Goal: Task Accomplishment & Management: Manage account settings

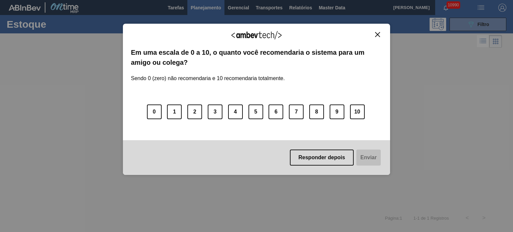
click at [378, 37] on img "Close" at bounding box center [377, 34] width 5 height 5
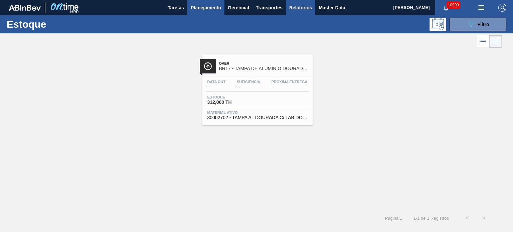
click at [298, 6] on span "Relatórios" at bounding box center [300, 8] width 23 height 8
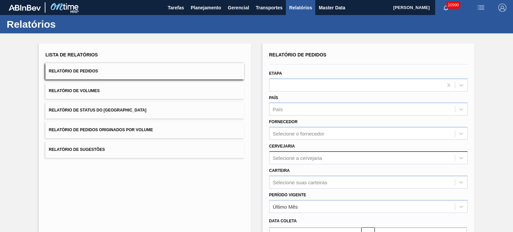
click at [294, 159] on div "Selecione a cervejaria" at bounding box center [368, 157] width 198 height 13
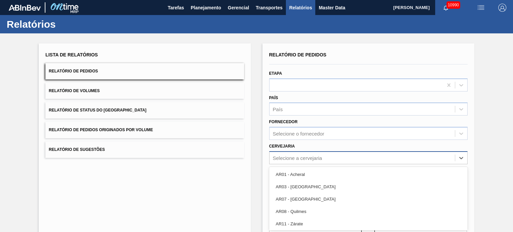
scroll to position [37, 0]
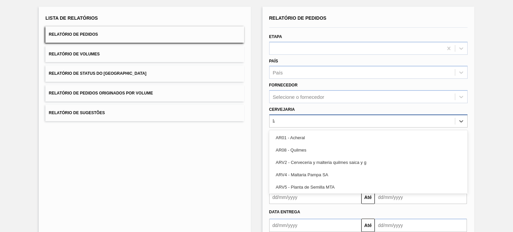
type input "lag"
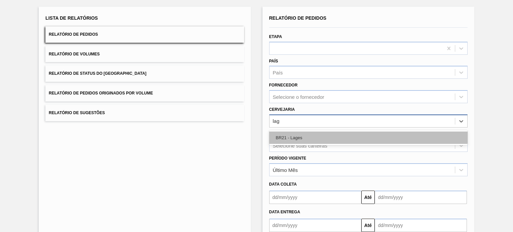
click at [389, 139] on div "BR21 - Lages" at bounding box center [368, 138] width 198 height 12
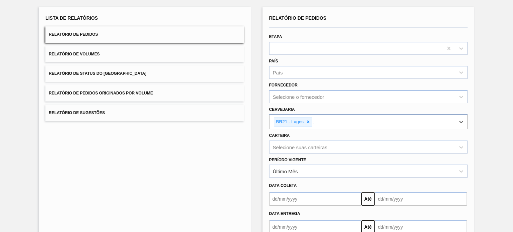
type input "22"
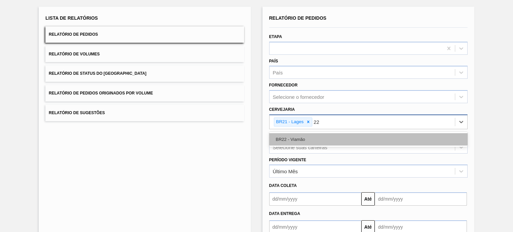
click at [376, 140] on div "BR22 - Viamão" at bounding box center [368, 139] width 198 height 12
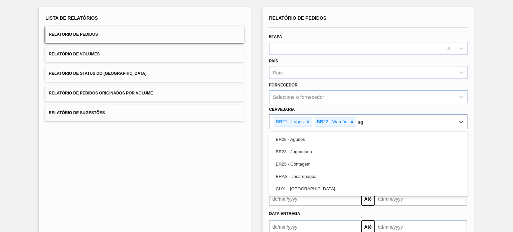
type input "agu"
click at [376, 140] on div "BR09 - Agudos" at bounding box center [368, 139] width 198 height 12
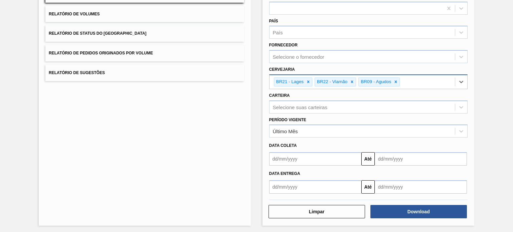
scroll to position [78, 0]
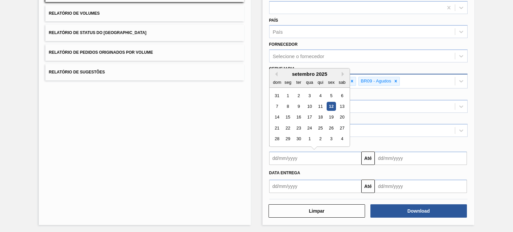
click at [304, 161] on input "text" at bounding box center [315, 158] width 92 height 13
click at [322, 106] on div "11" at bounding box center [320, 106] width 9 height 9
type input "11/09/2025"
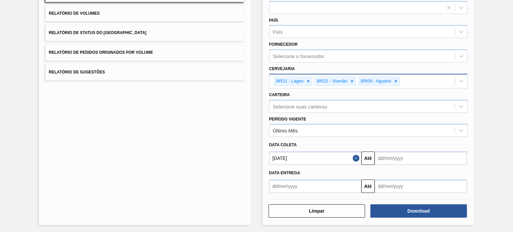
click at [396, 155] on input "text" at bounding box center [421, 158] width 92 height 13
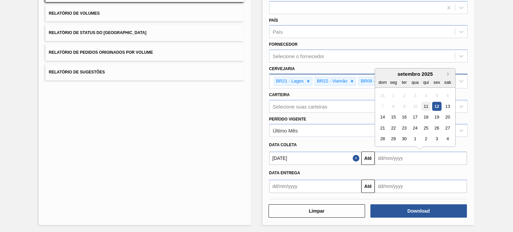
click at [426, 105] on div "11" at bounding box center [426, 106] width 9 height 9
type input "11/09/2025"
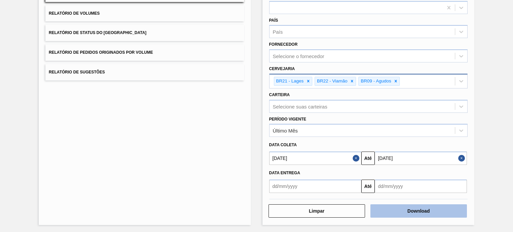
click at [410, 209] on button "Download" at bounding box center [419, 210] width 97 height 13
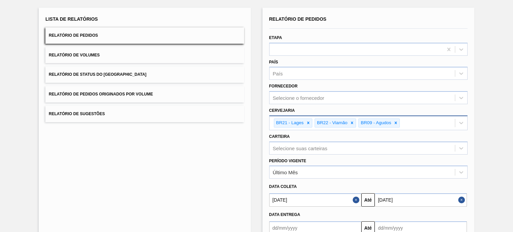
scroll to position [0, 0]
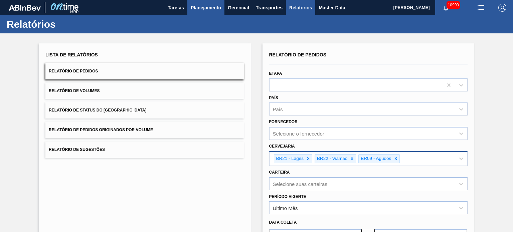
click at [211, 7] on span "Planejamento" at bounding box center [206, 8] width 30 height 8
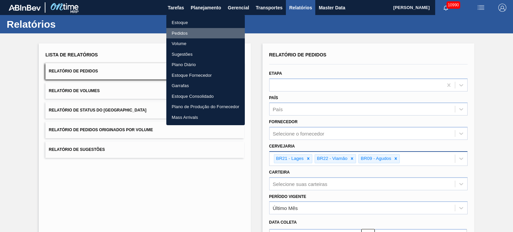
click at [184, 33] on li "Pedidos" at bounding box center [205, 33] width 79 height 11
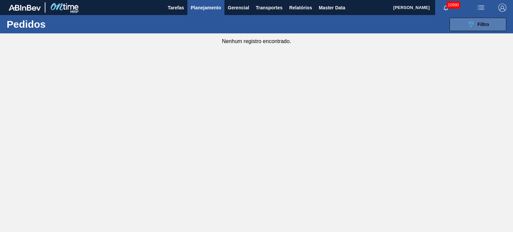
click at [458, 24] on button "089F7B8B-B2A5-4AFE-B5C0-19BA573D28AC Filtro" at bounding box center [478, 24] width 57 height 13
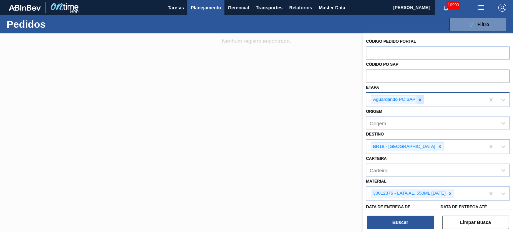
click at [421, 101] on icon at bounding box center [420, 100] width 5 height 5
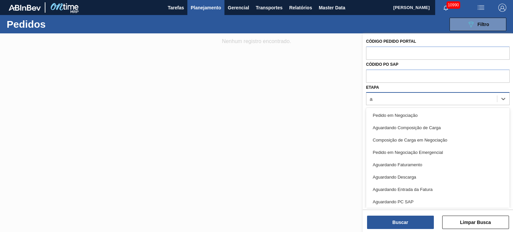
type input "ag"
click at [409, 125] on div "Aguardando Faturamento" at bounding box center [438, 128] width 144 height 12
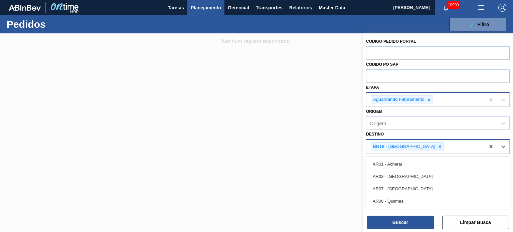
click at [418, 151] on div "BR18 - Pernambuco" at bounding box center [426, 147] width 119 height 14
click at [438, 146] on icon at bounding box center [440, 146] width 5 height 5
type input "21"
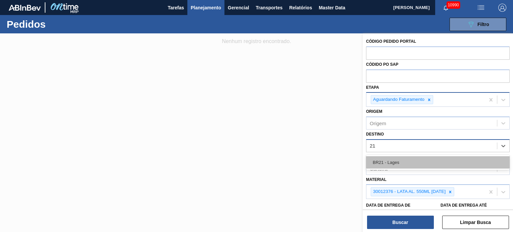
click at [406, 158] on div "BR21 - Lages" at bounding box center [438, 162] width 144 height 12
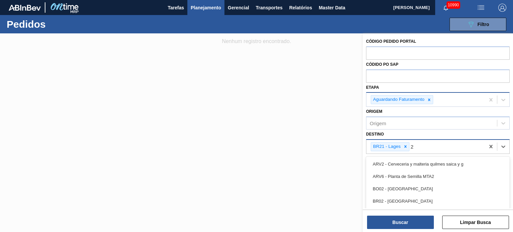
type input "22"
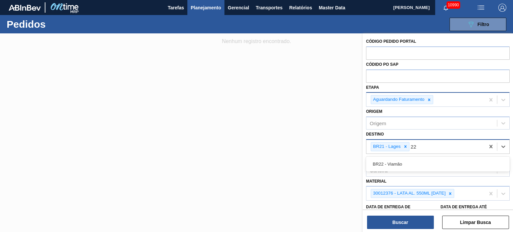
click at [406, 158] on div "BR22 - Viamão" at bounding box center [438, 164] width 144 height 12
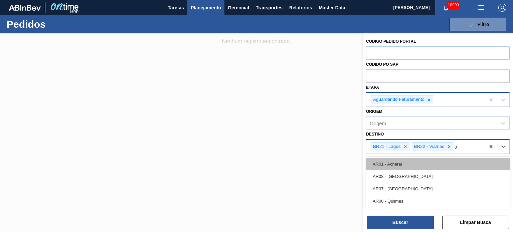
type input "ag"
click at [405, 161] on div "BR09 - Agudos" at bounding box center [438, 164] width 144 height 12
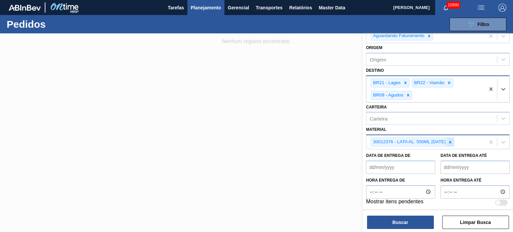
click at [450, 142] on icon at bounding box center [450, 142] width 5 height 5
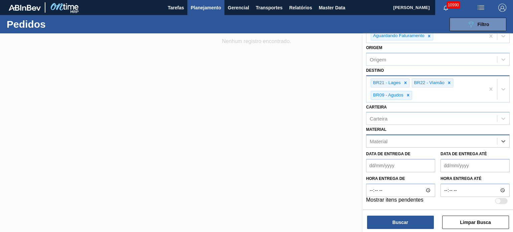
scroll to position [62, 0]
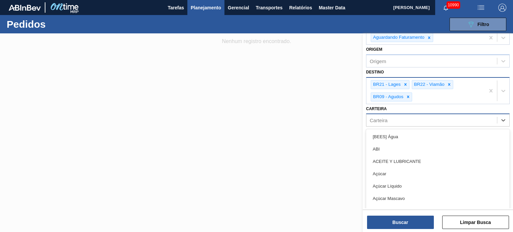
click at [428, 120] on div "Carteira" at bounding box center [432, 121] width 131 height 10
type input "ç"
type input "lata"
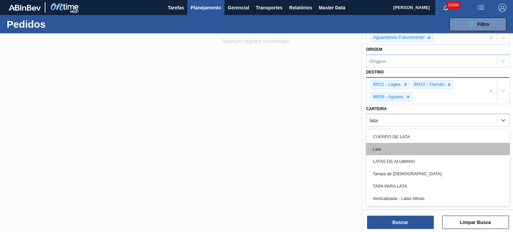
click at [404, 147] on div "Lata" at bounding box center [438, 149] width 144 height 12
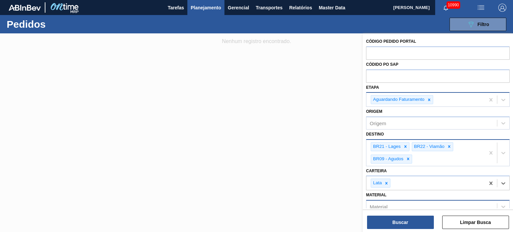
scroll to position [64, 0]
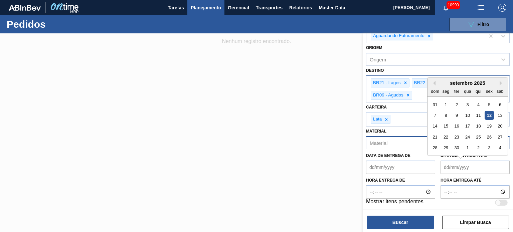
click at [479, 171] on até "Data de Entrega até" at bounding box center [475, 167] width 69 height 13
click at [501, 113] on div "13" at bounding box center [500, 115] width 9 height 9
type até "[DATE]"
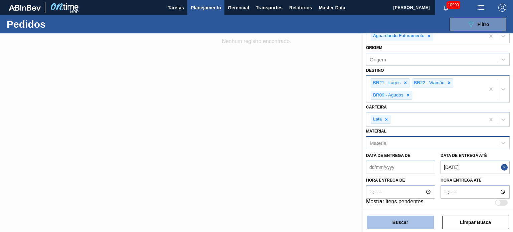
click at [410, 219] on button "Buscar" at bounding box center [400, 222] width 67 height 13
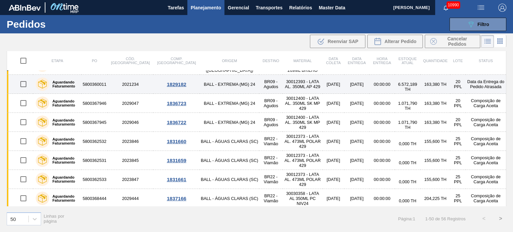
scroll to position [0, 0]
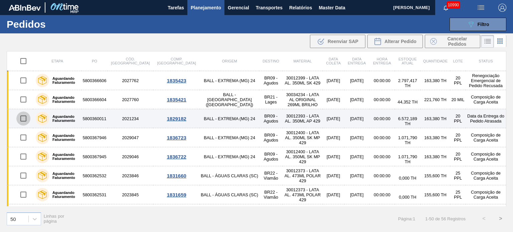
click at [24, 119] on input "checkbox" at bounding box center [23, 119] width 14 height 14
checkbox input "true"
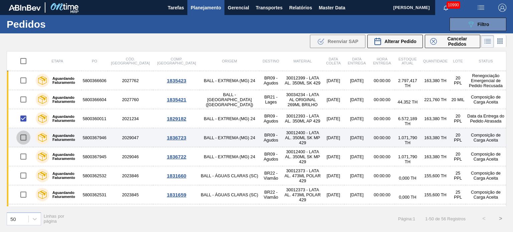
click at [23, 137] on input "checkbox" at bounding box center [23, 138] width 14 height 14
checkbox input "true"
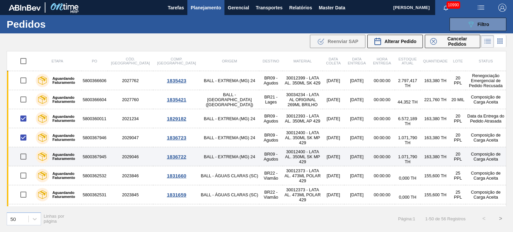
click at [24, 152] on input "checkbox" at bounding box center [23, 157] width 14 height 14
checkbox input "true"
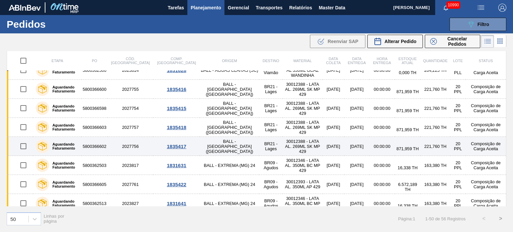
scroll to position [301, 0]
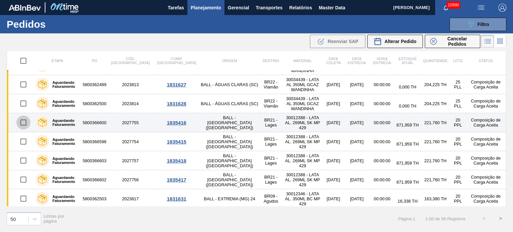
drag, startPoint x: 21, startPoint y: 122, endPoint x: 21, endPoint y: 127, distance: 4.7
click at [21, 123] on input "checkbox" at bounding box center [23, 123] width 14 height 14
checkbox input "true"
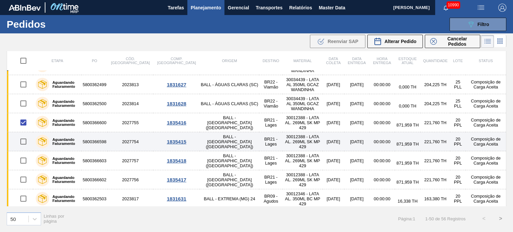
click at [23, 139] on input "checkbox" at bounding box center [23, 142] width 14 height 14
checkbox input "true"
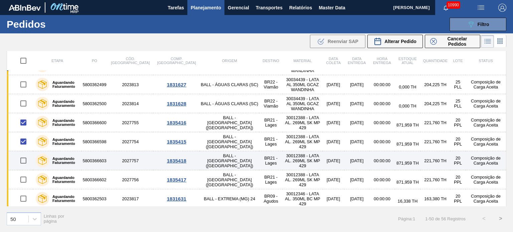
click at [23, 158] on input "checkbox" at bounding box center [23, 161] width 14 height 14
checkbox input "true"
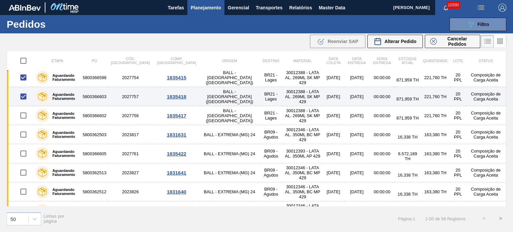
scroll to position [368, 0]
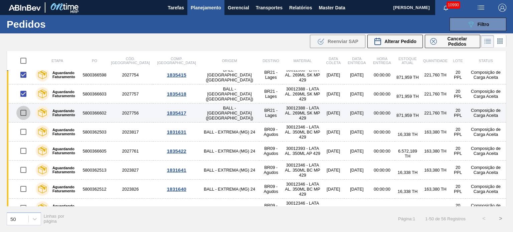
click at [24, 112] on input "checkbox" at bounding box center [23, 113] width 14 height 14
checkbox input "true"
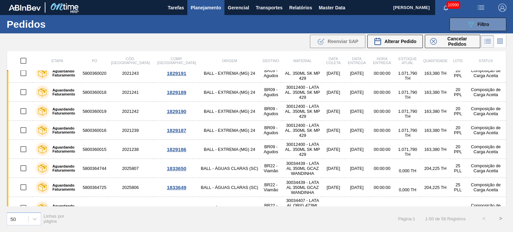
scroll to position [802, 0]
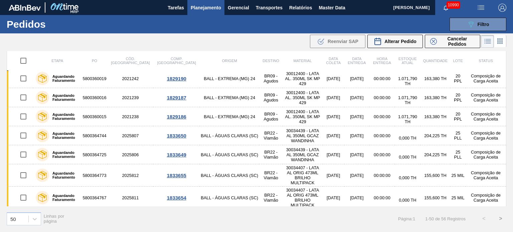
click at [496, 219] on button ">" at bounding box center [500, 218] width 17 height 17
checkbox input "false"
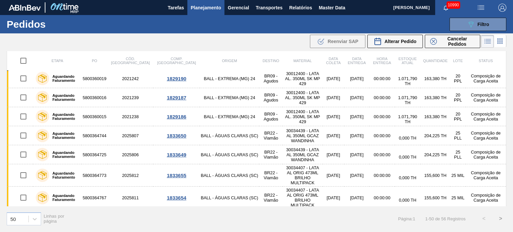
checkbox input "false"
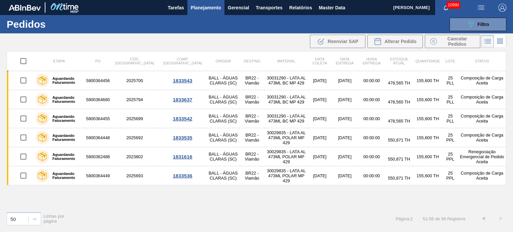
scroll to position [0, 0]
click at [484, 220] on button "<" at bounding box center [484, 218] width 17 height 17
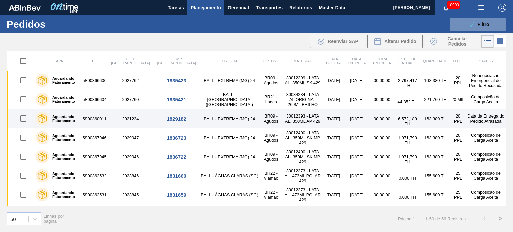
click at [23, 117] on input "checkbox" at bounding box center [23, 119] width 14 height 14
checkbox input "true"
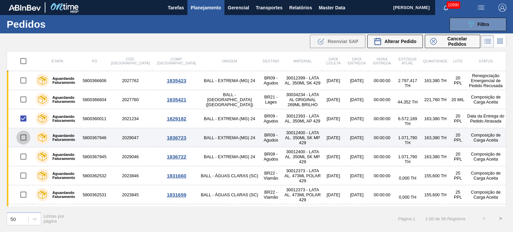
click at [24, 137] on input "checkbox" at bounding box center [23, 138] width 14 height 14
checkbox input "true"
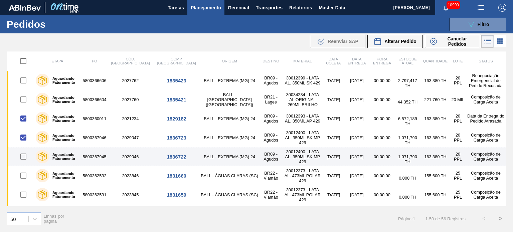
click at [25, 153] on input "checkbox" at bounding box center [23, 157] width 14 height 14
checkbox input "true"
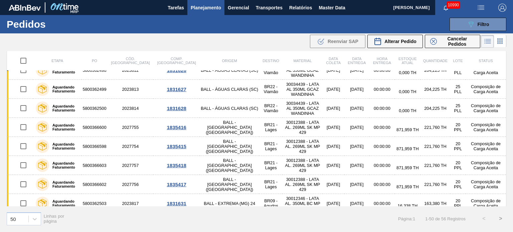
scroll to position [334, 0]
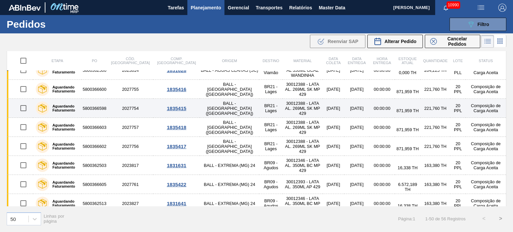
drag, startPoint x: 21, startPoint y: 90, endPoint x: 22, endPoint y: 98, distance: 8.1
click at [21, 90] on input "checkbox" at bounding box center [23, 89] width 14 height 14
checkbox input "true"
drag, startPoint x: 24, startPoint y: 112, endPoint x: 24, endPoint y: 116, distance: 3.7
click at [24, 112] on input "checkbox" at bounding box center [23, 108] width 14 height 14
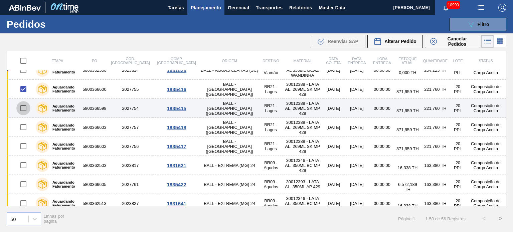
checkbox input "true"
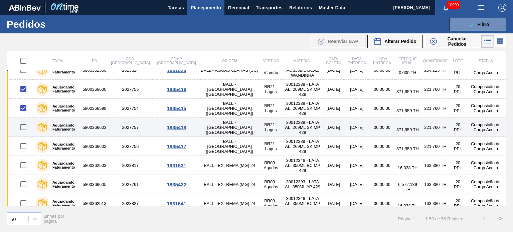
click at [26, 132] on input "checkbox" at bounding box center [23, 127] width 14 height 14
checkbox input "true"
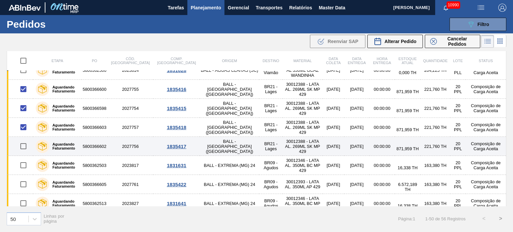
click at [24, 142] on input "checkbox" at bounding box center [23, 146] width 14 height 14
checkbox input "true"
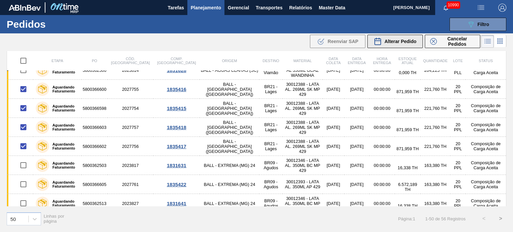
click at [390, 42] on span "Alterar Pedido" at bounding box center [401, 41] width 32 height 5
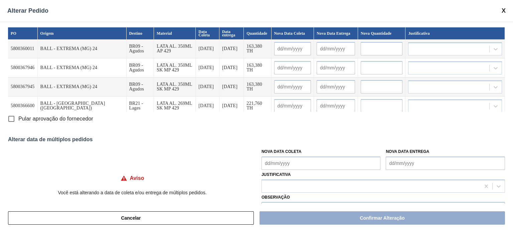
click at [278, 163] on Coleta "Nova Data Coleta" at bounding box center [321, 163] width 119 height 13
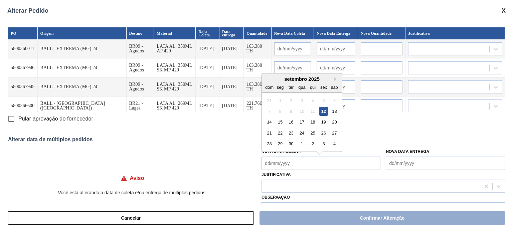
click at [370, 129] on div "PO Origem Destino Material Data Coleta Data entrega Quantidade Nova Data Coleta…" at bounding box center [256, 113] width 513 height 182
click at [313, 168] on Coleta "Nova Data Coleta" at bounding box center [321, 163] width 119 height 13
click at [322, 111] on div "12" at bounding box center [323, 111] width 9 height 9
type Coleta "[DATE]"
type input "[DATE]"
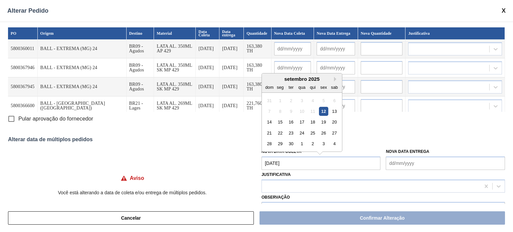
type input "[DATE]"
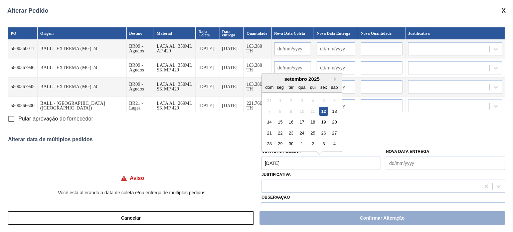
type input "[DATE]"
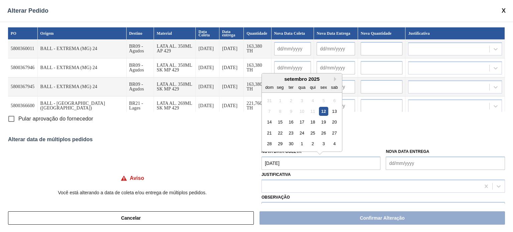
type input "[DATE]"
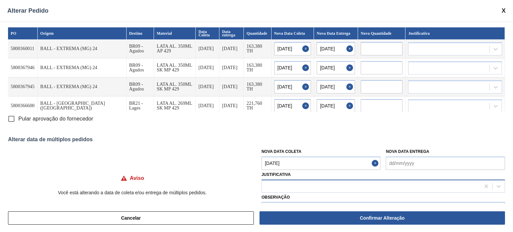
click at [282, 183] on div at bounding box center [371, 186] width 219 height 10
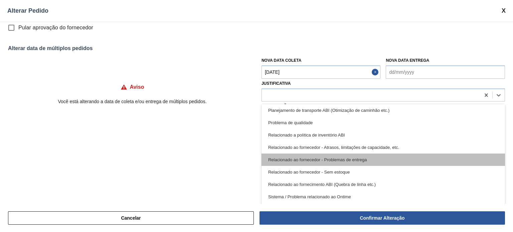
scroll to position [125, 0]
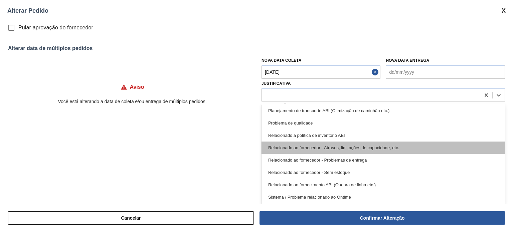
click at [353, 147] on div "Relacionado ao fornecedor - Atrasos, limitações de capacidade, etc." at bounding box center [384, 148] width 244 height 12
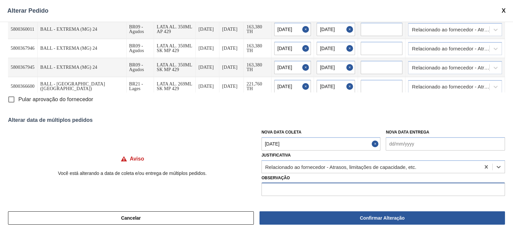
click at [311, 188] on input "text" at bounding box center [384, 189] width 244 height 13
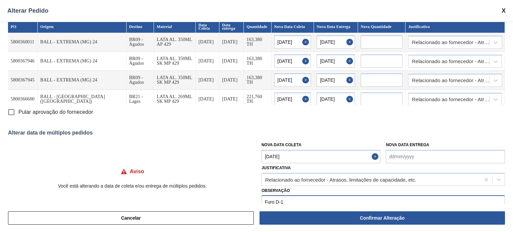
scroll to position [0, 0]
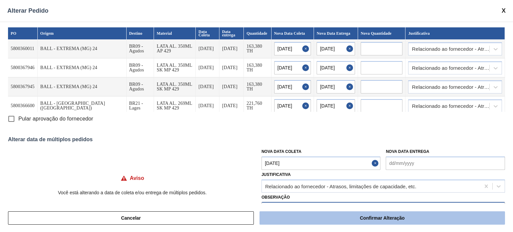
type input "Furo D-1"
click at [329, 219] on button "Confirmar Alteração" at bounding box center [383, 217] width 246 height 13
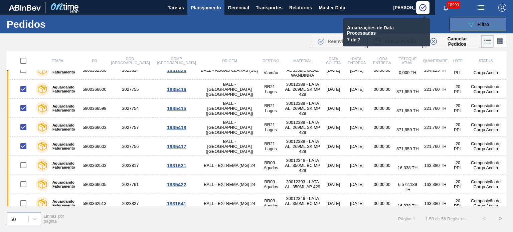
click at [480, 22] on span "Filtro" at bounding box center [484, 24] width 12 height 5
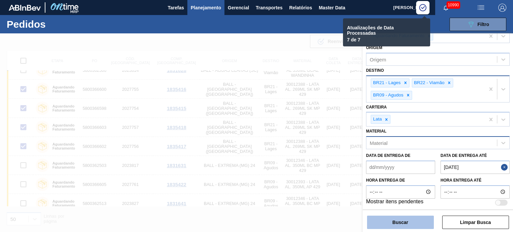
click at [413, 217] on button "Buscar" at bounding box center [400, 222] width 67 height 13
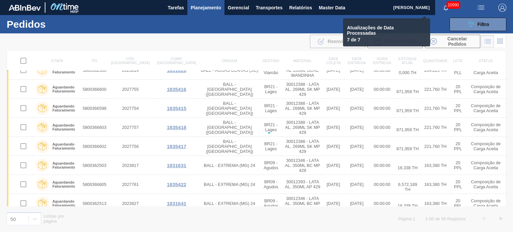
checkbox input "false"
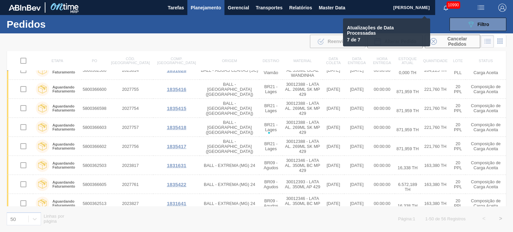
checkbox input "false"
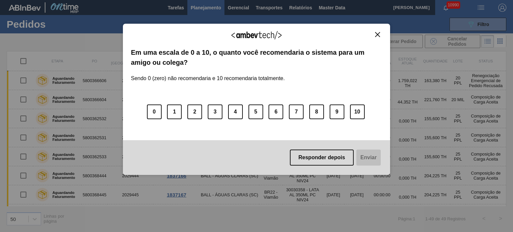
click at [378, 36] on img "Close" at bounding box center [377, 34] width 5 height 5
click at [374, 36] on button "Close" at bounding box center [377, 35] width 9 height 6
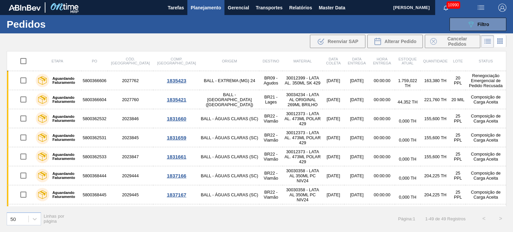
click at [193, 4] on span "Planejamento" at bounding box center [206, 8] width 30 height 8
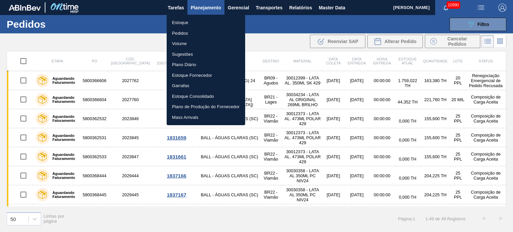
click at [196, 21] on li "Estoque" at bounding box center [206, 22] width 79 height 11
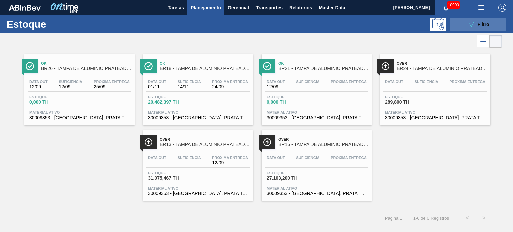
click at [483, 24] on span "Filtro" at bounding box center [484, 24] width 12 height 5
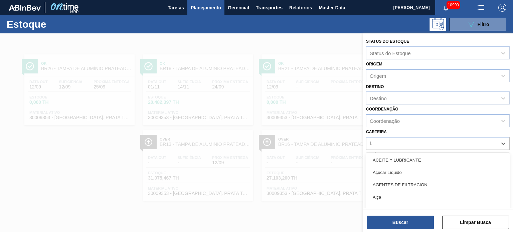
type input "lata"
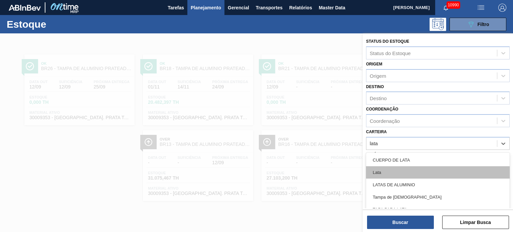
click at [420, 172] on div "Lata" at bounding box center [438, 172] width 144 height 12
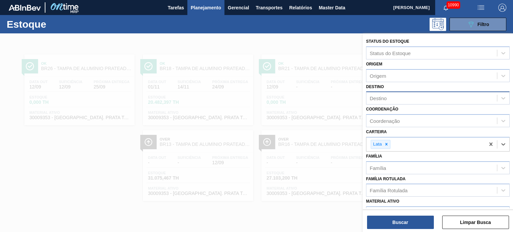
click at [398, 101] on div "Destino" at bounding box center [432, 99] width 131 height 10
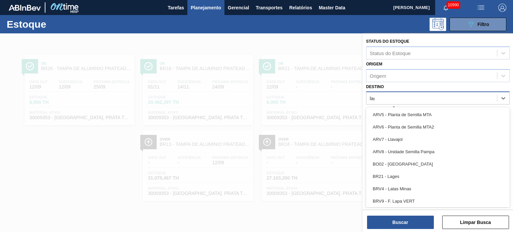
type input "lage"
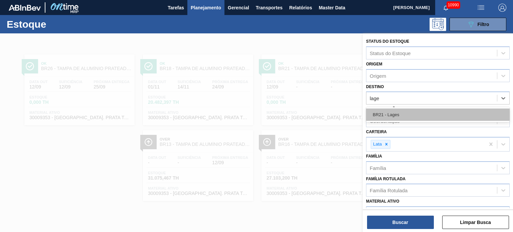
click at [397, 112] on div "BR21 - Lages" at bounding box center [438, 115] width 144 height 12
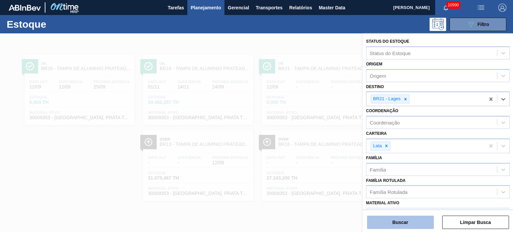
click at [397, 226] on button "Buscar" at bounding box center [400, 222] width 67 height 13
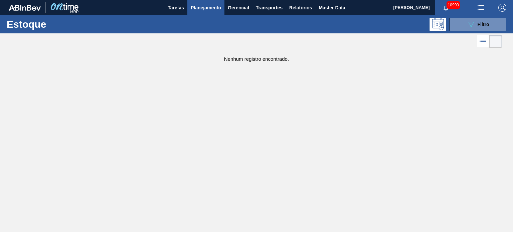
click at [475, 35] on div at bounding box center [251, 41] width 502 height 16
click at [476, 22] on div "089F7B8B-B2A5-4AFE-B5C0-19BA573D28AC Filtro" at bounding box center [478, 24] width 22 height 8
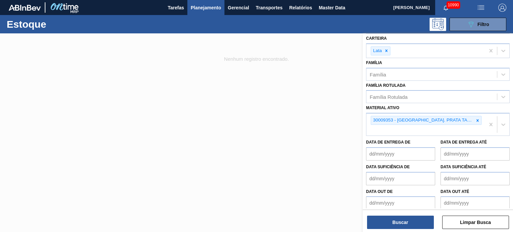
scroll to position [98, 0]
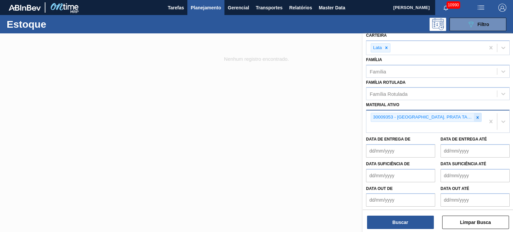
click at [480, 0] on body "Tarefas Planejamento Gerencial Transportes Relatórios Master Data MARILIA RIBEI…" at bounding box center [256, 0] width 513 height 0
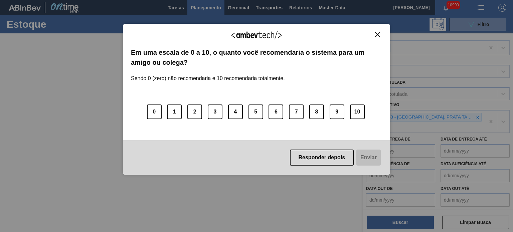
click at [378, 35] on img "Close" at bounding box center [377, 34] width 5 height 5
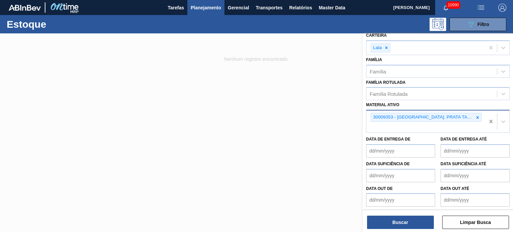
scroll to position [88, 0]
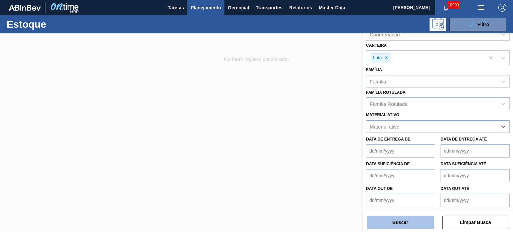
click at [408, 222] on button "Buscar" at bounding box center [400, 222] width 67 height 13
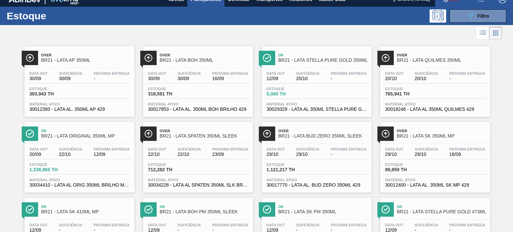
scroll to position [0, 0]
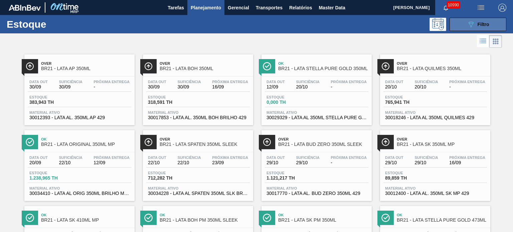
click at [464, 27] on button "089F7B8B-B2A5-4AFE-B5C0-19BA573D28AC Filtro" at bounding box center [478, 24] width 57 height 13
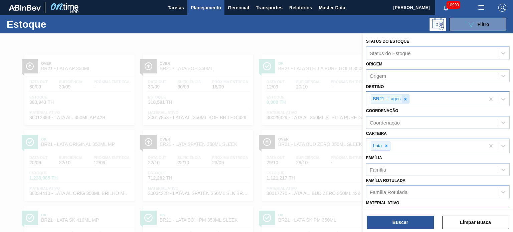
click at [405, 100] on icon at bounding box center [405, 99] width 5 height 5
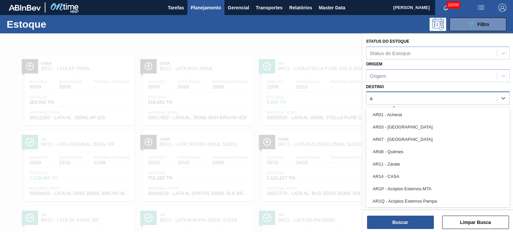
type input "ag"
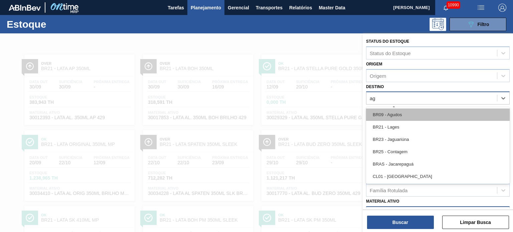
click at [392, 113] on div "BR09 - Agudos" at bounding box center [438, 115] width 144 height 12
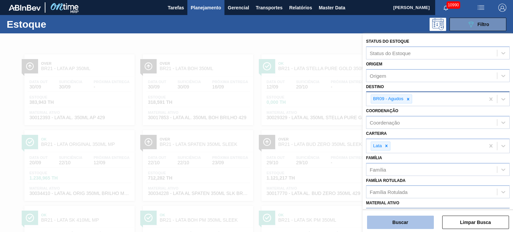
click at [389, 219] on button "Buscar" at bounding box center [400, 222] width 67 height 13
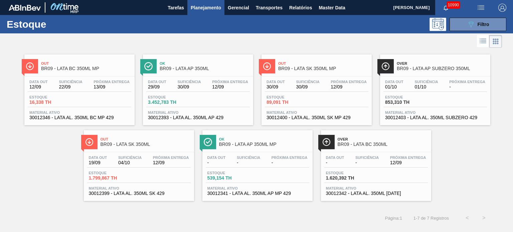
click at [249, 47] on div at bounding box center [251, 41] width 502 height 16
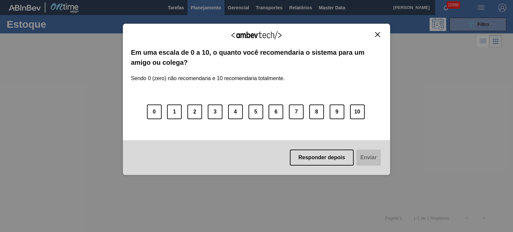
click at [378, 32] on img "Close" at bounding box center [377, 34] width 5 height 5
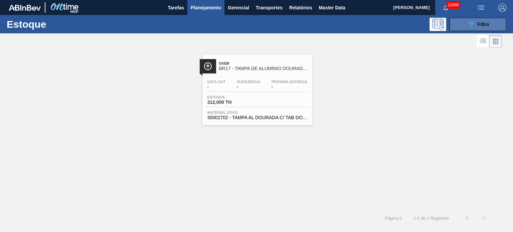
click at [497, 21] on button "089F7B8B-B2A5-4AFE-B5C0-19BA573D28AC Filtro" at bounding box center [478, 24] width 57 height 13
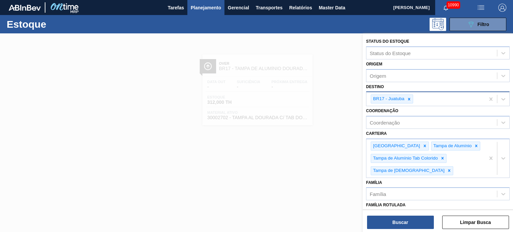
click at [409, 99] on icon at bounding box center [409, 99] width 5 height 5
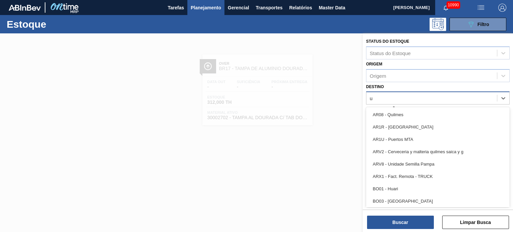
type input "ub"
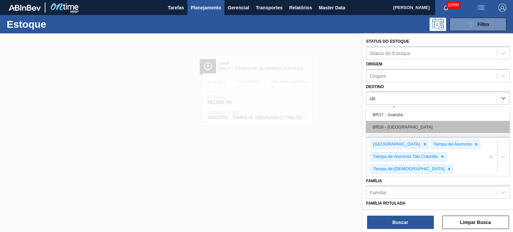
click at [410, 126] on div "BR26 - [GEOGRAPHIC_DATA]" at bounding box center [438, 127] width 144 height 12
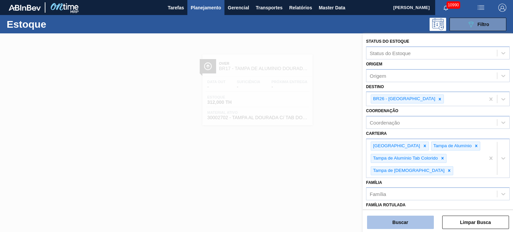
click at [406, 221] on button "Buscar" at bounding box center [400, 222] width 67 height 13
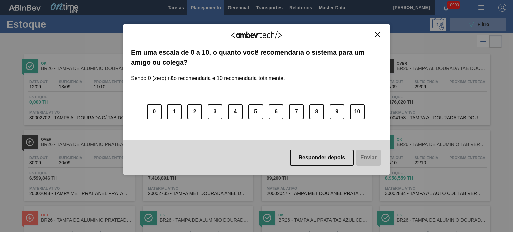
click at [375, 36] on img "Close" at bounding box center [377, 34] width 5 height 5
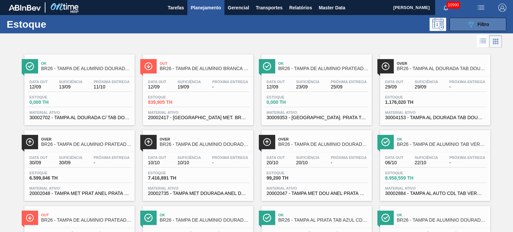
click at [476, 24] on div "089F7B8B-B2A5-4AFE-B5C0-19BA573D28AC Filtro" at bounding box center [478, 24] width 22 height 8
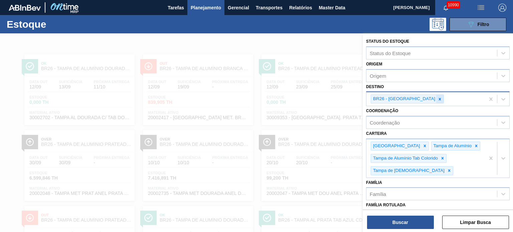
click at [438, 100] on icon at bounding box center [440, 99] width 5 height 5
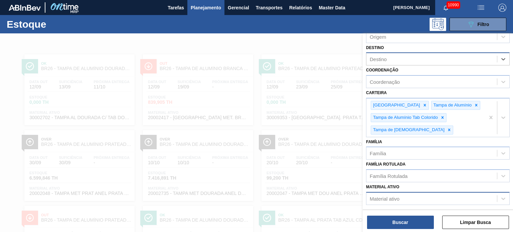
scroll to position [67, 0]
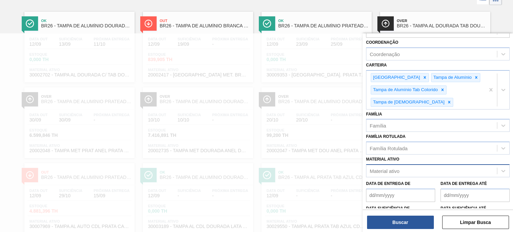
click at [400, 169] on div "Material ativo" at bounding box center [432, 171] width 131 height 10
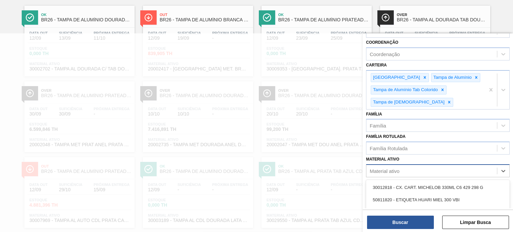
paste ativo "30009353"
type ativo "30009353"
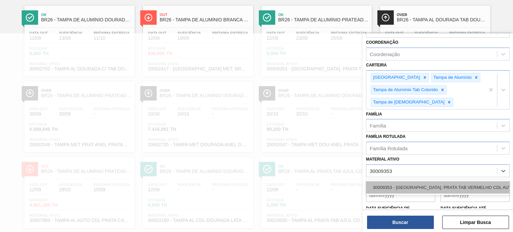
click at [405, 183] on div "30009353 - TAMPA AL. PRATA TAB VERMELHO CDL AUTO" at bounding box center [438, 187] width 144 height 12
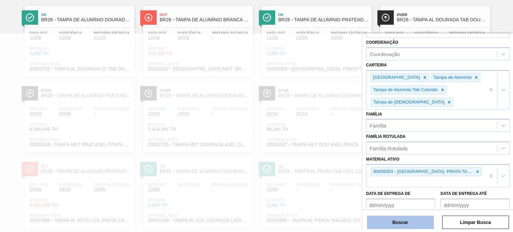
click at [403, 220] on button "Buscar" at bounding box center [400, 222] width 67 height 13
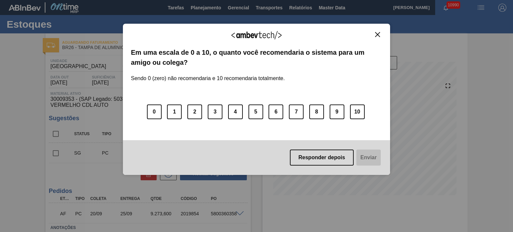
click at [375, 33] on img "Close" at bounding box center [377, 34] width 5 height 5
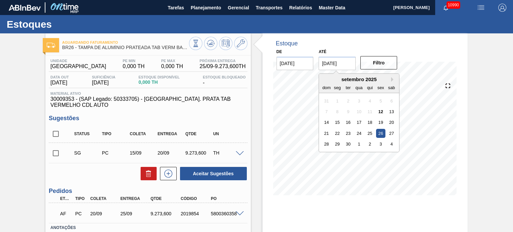
click at [345, 65] on input "[DATE]" at bounding box center [337, 63] width 37 height 13
click at [390, 147] on div "4" at bounding box center [391, 144] width 9 height 9
type input "04/10/2025"
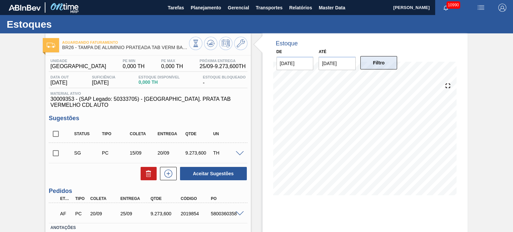
click at [386, 66] on button "Filtro" at bounding box center [379, 62] width 37 height 13
click at [209, 46] on icon at bounding box center [210, 44] width 7 height 3
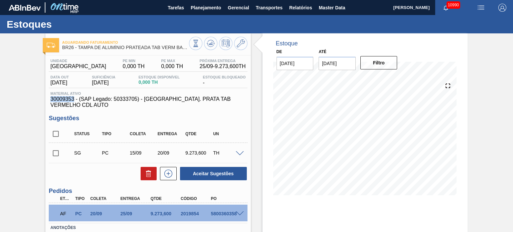
drag, startPoint x: 50, startPoint y: 100, endPoint x: 74, endPoint y: 99, distance: 23.7
click at [74, 99] on span "30009353 - (SAP Legado: 50333705) - TAMPA AL. PRATA TAB VERMELHO CDL AUTO" at bounding box center [147, 102] width 195 height 12
copy span "30009353"
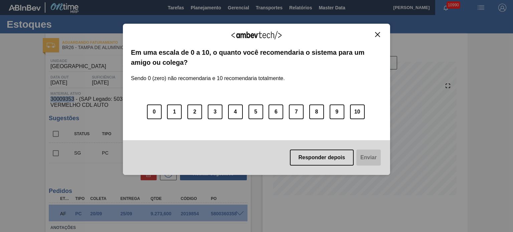
click at [378, 33] on img "Close" at bounding box center [377, 34] width 5 height 5
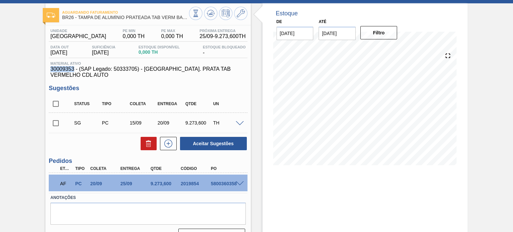
scroll to position [55, 0]
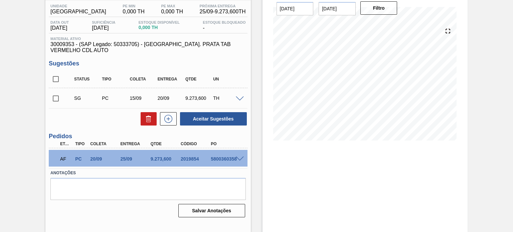
click at [219, 158] on div "5800360358" at bounding box center [225, 158] width 33 height 5
copy div "5800360358"
click at [238, 157] on span at bounding box center [240, 159] width 8 height 5
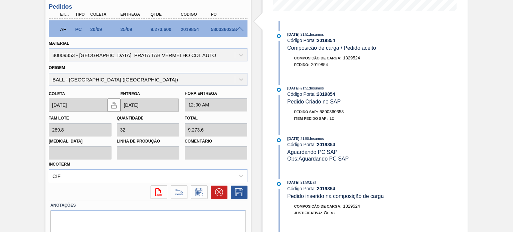
scroll to position [174, 0]
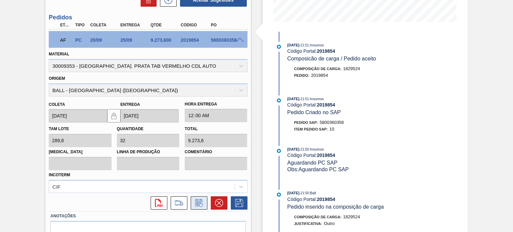
click at [197, 201] on icon at bounding box center [199, 203] width 11 height 8
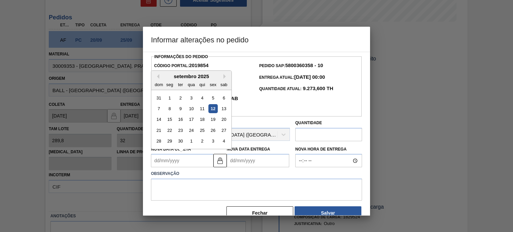
click at [174, 154] on Coleta2019854 "Nova Data Coleta" at bounding box center [182, 160] width 62 height 13
click at [212, 104] on div "12" at bounding box center [212, 108] width 9 height 9
type Coleta2019854 "12/09/2025"
type Entrega2019854 "17/09/2025"
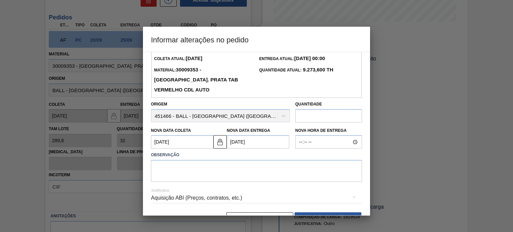
scroll to position [28, 0]
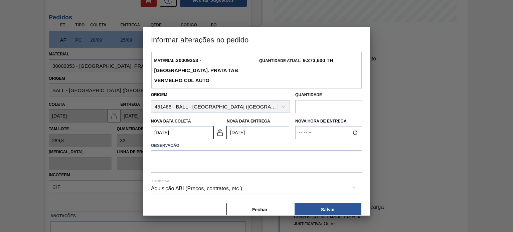
click at [215, 152] on textarea at bounding box center [256, 162] width 211 height 22
type textarea "Necessidade de antecipação"
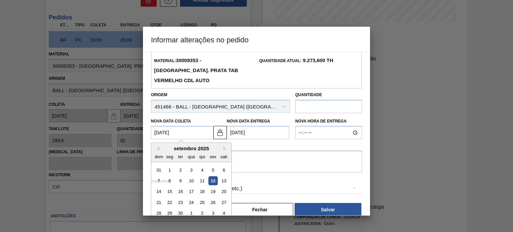
click at [184, 126] on Coleta2019854 "[DATE]" at bounding box center [182, 132] width 62 height 13
click at [222, 176] on div "13" at bounding box center [224, 180] width 9 height 9
type Coleta2019854 "13/09/2025"
type Entrega2019854 "18/09/2025"
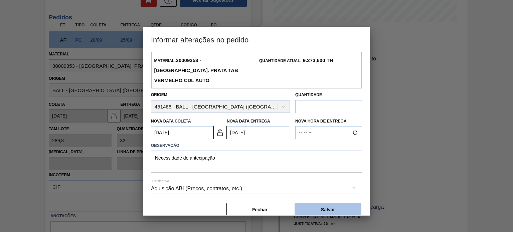
click at [318, 203] on button "Salvar" at bounding box center [328, 209] width 67 height 13
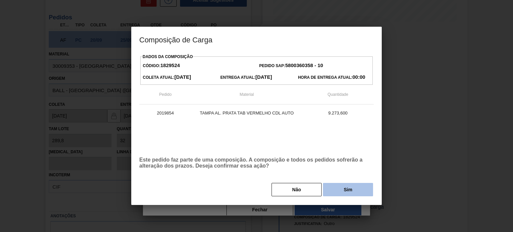
click at [346, 186] on button "Sim" at bounding box center [348, 189] width 50 height 13
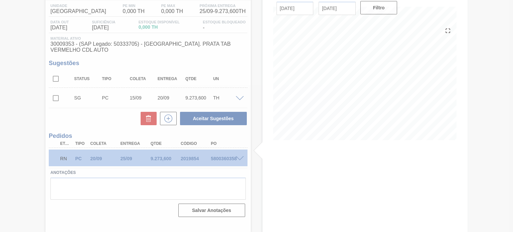
scroll to position [55, 0]
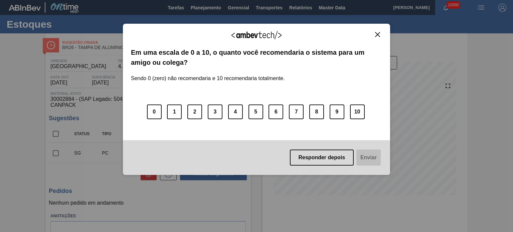
click at [378, 33] on img "Close" at bounding box center [377, 34] width 5 height 5
drag, startPoint x: 378, startPoint y: 32, endPoint x: 358, endPoint y: 69, distance: 41.8
click at [378, 32] on img "Close" at bounding box center [377, 34] width 5 height 5
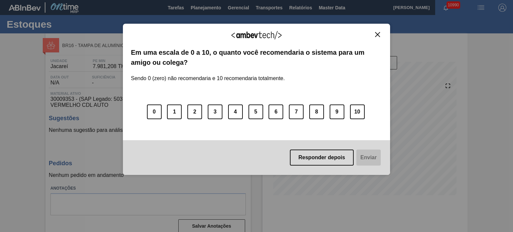
click at [379, 35] on img "Close" at bounding box center [377, 34] width 5 height 5
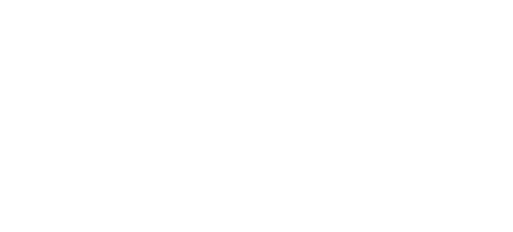
click at [306, 0] on html at bounding box center [256, 0] width 513 height 0
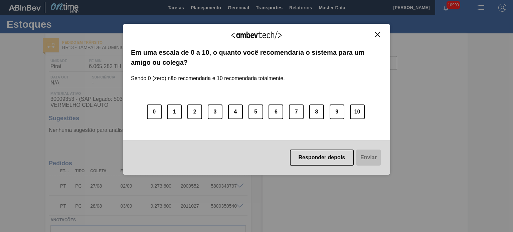
click at [376, 36] on img "Close" at bounding box center [377, 34] width 5 height 5
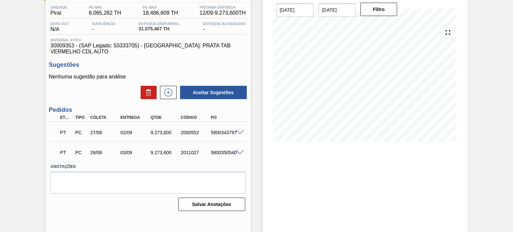
scroll to position [55, 0]
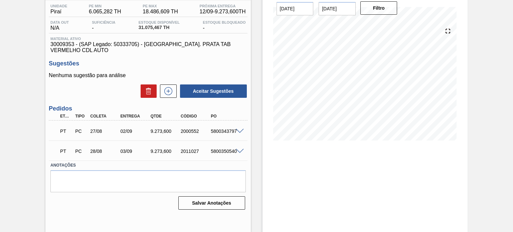
click at [239, 131] on span at bounding box center [240, 131] width 8 height 5
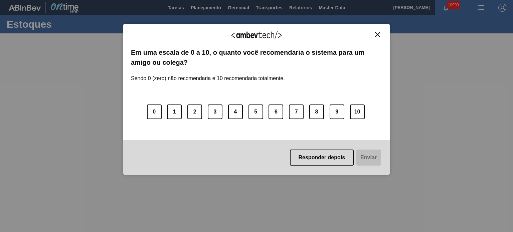
click at [379, 35] on img "Close" at bounding box center [377, 34] width 5 height 5
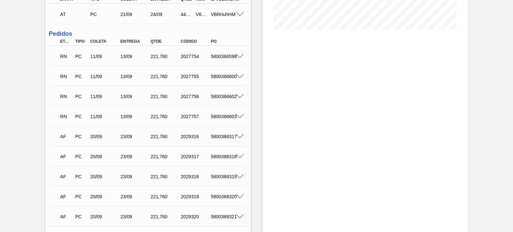
scroll to position [167, 0]
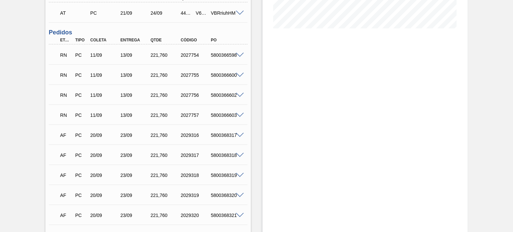
click at [242, 55] on span at bounding box center [240, 55] width 8 height 5
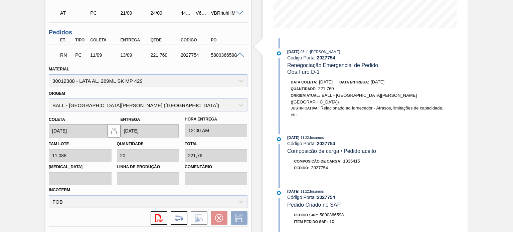
click at [236, 54] on span at bounding box center [240, 55] width 8 height 5
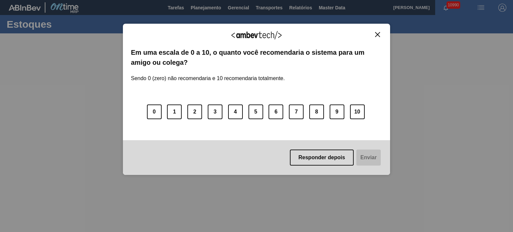
click at [375, 34] on button "Close" at bounding box center [377, 35] width 9 height 6
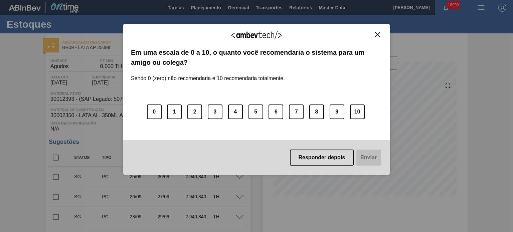
click at [378, 33] on img "Close" at bounding box center [377, 34] width 5 height 5
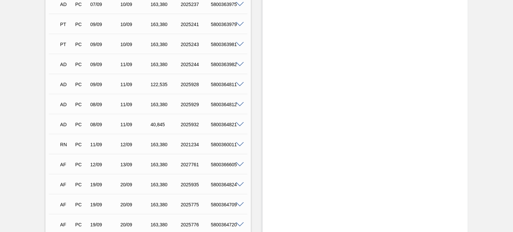
scroll to position [668, 0]
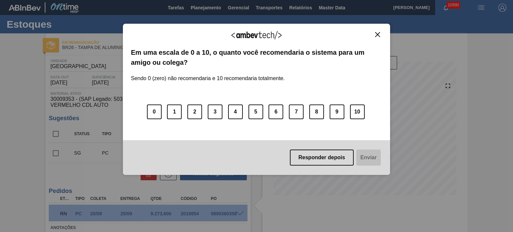
click at [376, 34] on img "Close" at bounding box center [377, 34] width 5 height 5
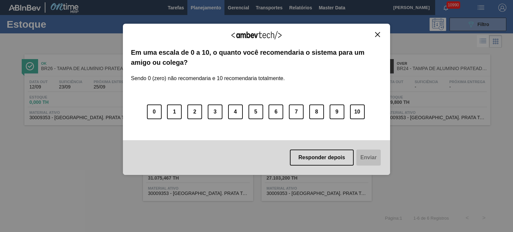
scroll to position [67, 0]
drag, startPoint x: 380, startPoint y: 33, endPoint x: 369, endPoint y: 27, distance: 12.6
click at [380, 33] on button "Close" at bounding box center [377, 35] width 9 height 6
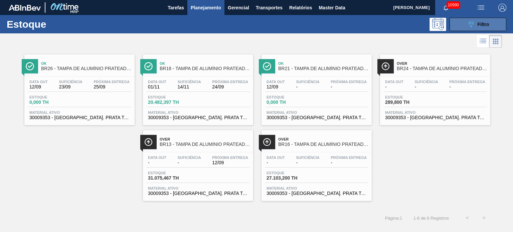
click at [488, 27] on div "089F7B8B-B2A5-4AFE-B5C0-19BA573D28AC Filtro" at bounding box center [478, 24] width 22 height 8
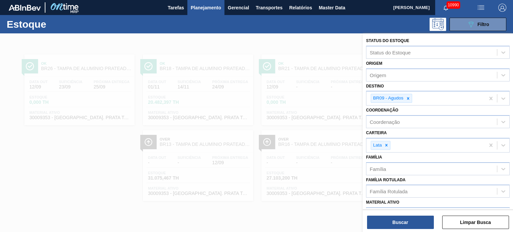
scroll to position [0, 0]
click at [408, 101] on div at bounding box center [408, 99] width 7 height 8
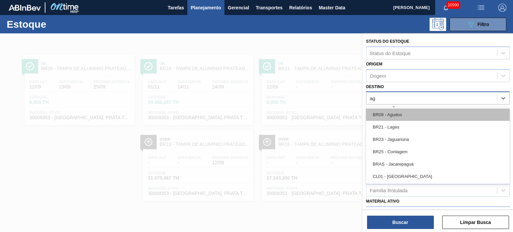
type input "agu"
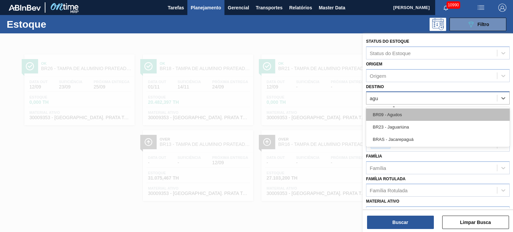
click at [402, 115] on div "BR09 - Agudos" at bounding box center [438, 115] width 144 height 12
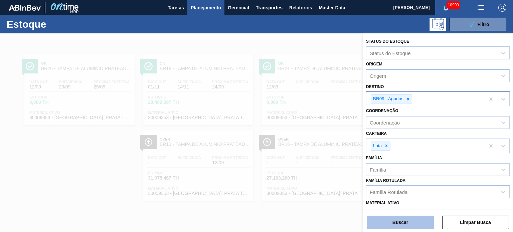
click at [402, 226] on button "Buscar" at bounding box center [400, 222] width 67 height 13
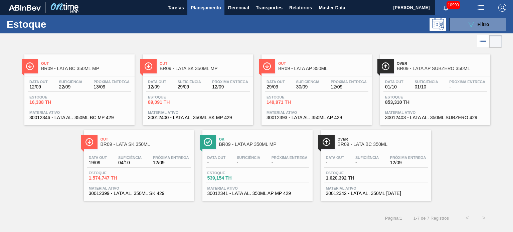
click at [464, 15] on div "Estoque 089F7B8B-B2A5-4AFE-B5C0-19BA573D28AC Filtro" at bounding box center [256, 24] width 513 height 18
click at [474, 23] on icon "089F7B8B-B2A5-4AFE-B5C0-19BA573D28AC" at bounding box center [471, 24] width 8 height 8
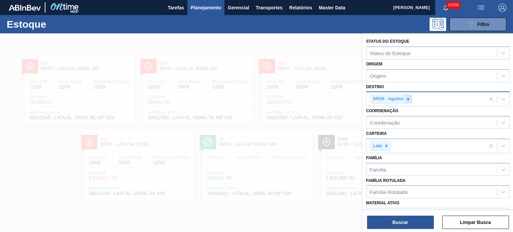
click at [406, 97] on icon at bounding box center [408, 99] width 5 height 5
type input "21"
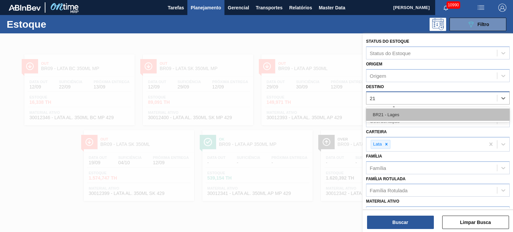
click at [402, 119] on div "BR21 - Lages" at bounding box center [438, 115] width 144 height 12
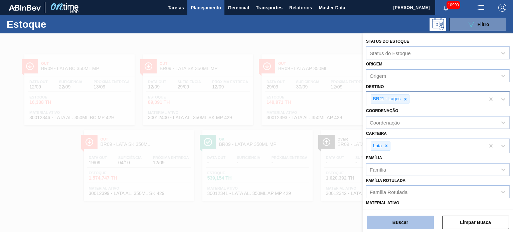
click at [413, 229] on button "Buscar" at bounding box center [400, 222] width 67 height 13
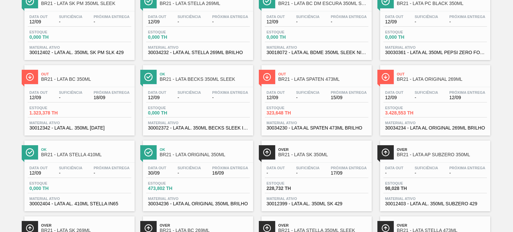
scroll to position [666, 0]
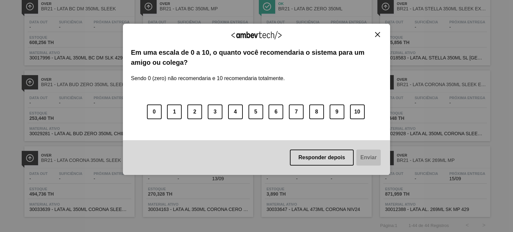
click at [378, 32] on img "Close" at bounding box center [377, 34] width 5 height 5
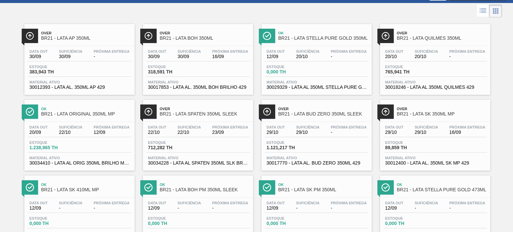
scroll to position [0, 0]
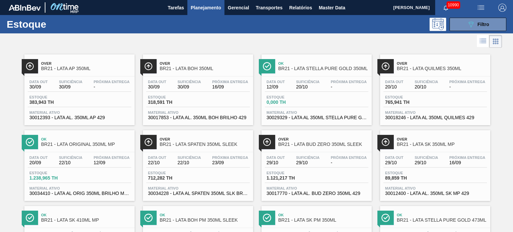
drag, startPoint x: 477, startPoint y: 27, endPoint x: 466, endPoint y: 49, distance: 24.7
click at [477, 27] on div "089F7B8B-B2A5-4AFE-B5C0-19BA573D28AC Filtro" at bounding box center [478, 24] width 22 height 8
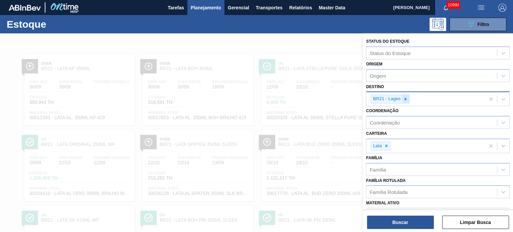
click at [406, 95] on div at bounding box center [405, 99] width 7 height 8
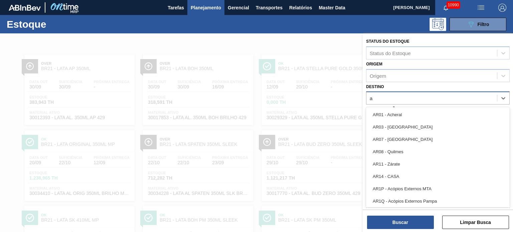
type input "ag"
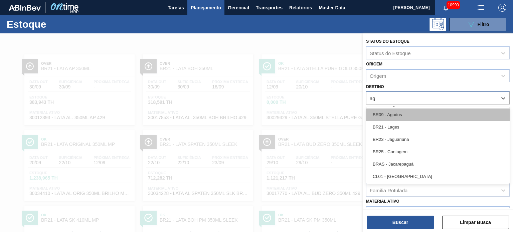
click at [399, 111] on div "BR09 - Agudos" at bounding box center [438, 115] width 144 height 12
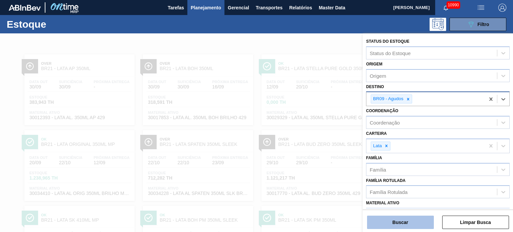
click at [400, 224] on button "Buscar" at bounding box center [400, 222] width 67 height 13
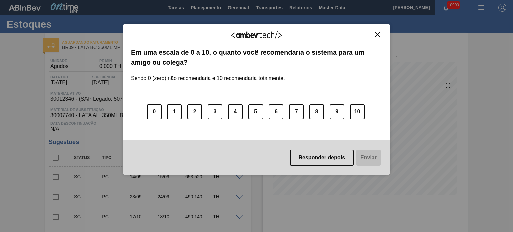
click at [377, 36] on img "Close" at bounding box center [377, 34] width 5 height 5
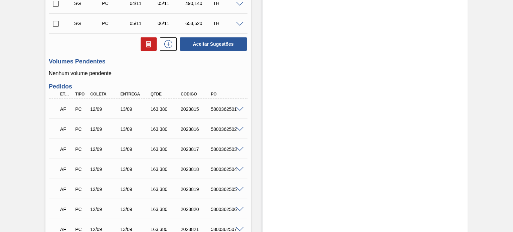
scroll to position [434, 0]
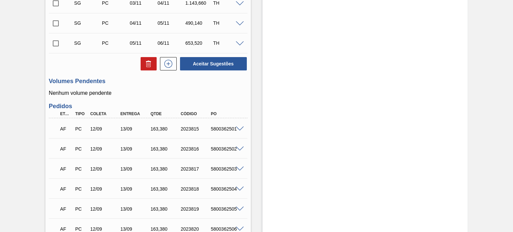
click at [233, 132] on div "5800362501" at bounding box center [225, 128] width 33 height 5
click at [239, 128] on span at bounding box center [240, 129] width 8 height 5
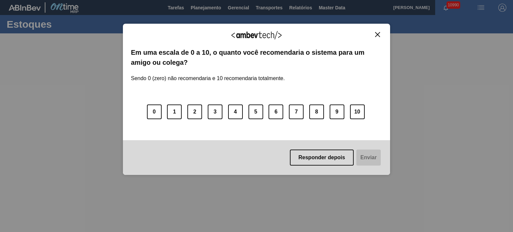
click at [378, 33] on img "Close" at bounding box center [377, 34] width 5 height 5
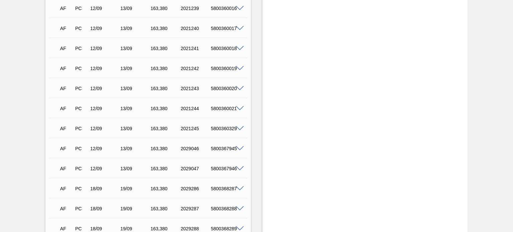
scroll to position [535, 0]
click at [239, 69] on span at bounding box center [240, 68] width 8 height 5
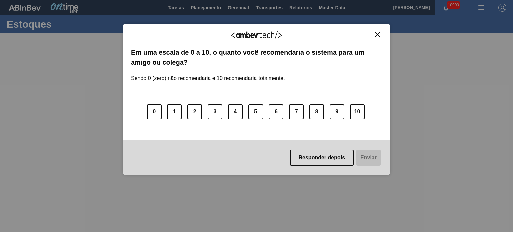
click at [377, 33] on img "Close" at bounding box center [377, 34] width 5 height 5
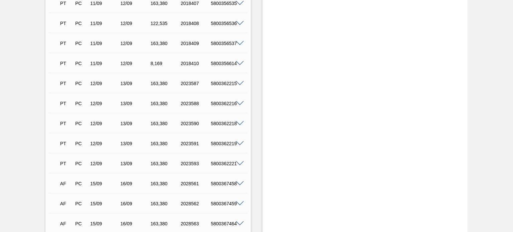
scroll to position [401, 0]
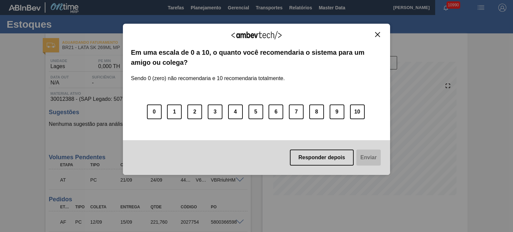
click at [380, 36] on img "Close" at bounding box center [377, 34] width 5 height 5
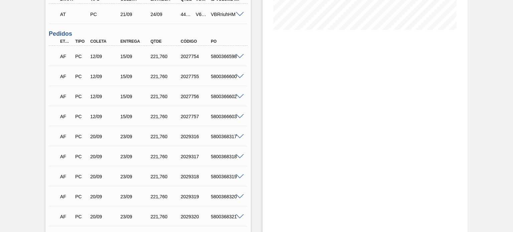
scroll to position [167, 0]
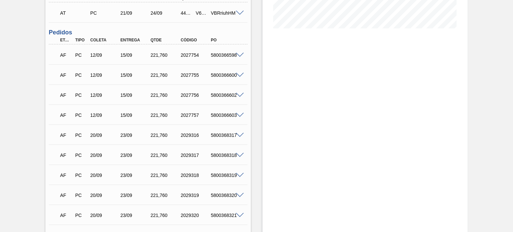
click at [240, 52] on div at bounding box center [240, 54] width 13 height 5
click at [241, 53] on span at bounding box center [240, 55] width 8 height 5
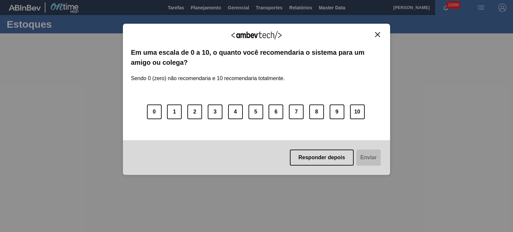
click at [379, 32] on button "Close" at bounding box center [377, 35] width 9 height 6
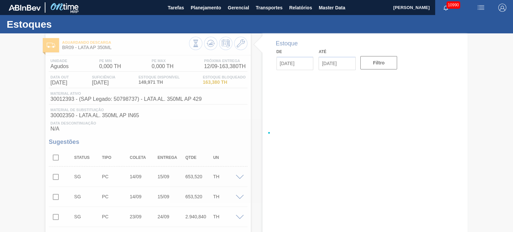
type input "12/09/2025"
type input "04/10/2025"
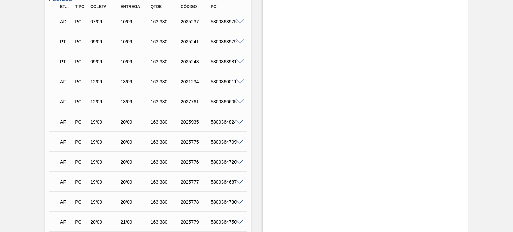
scroll to position [645, 0]
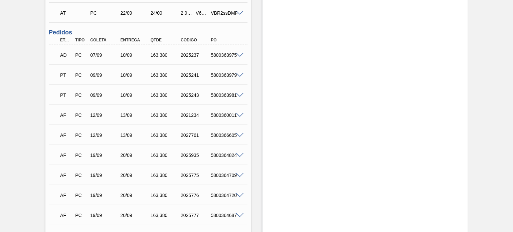
click at [240, 113] on span at bounding box center [240, 115] width 8 height 5
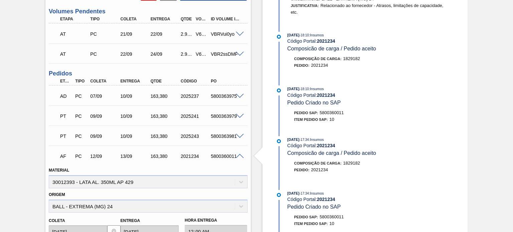
scroll to position [679, 0]
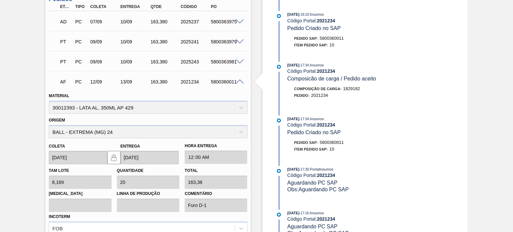
click at [242, 81] on span at bounding box center [240, 82] width 8 height 5
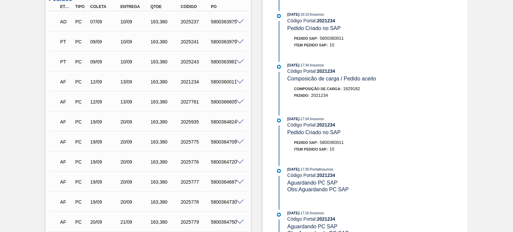
click at [238, 101] on span at bounding box center [240, 102] width 8 height 5
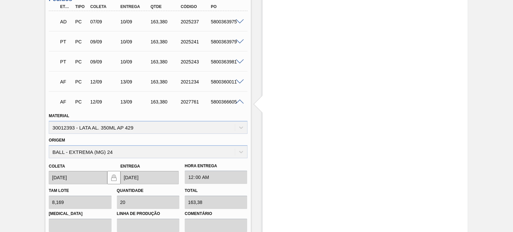
click at [241, 103] on span at bounding box center [240, 102] width 8 height 5
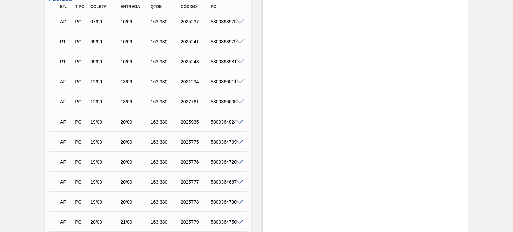
click at [221, 81] on div "5800360011" at bounding box center [225, 81] width 33 height 5
copy div "5800360011"
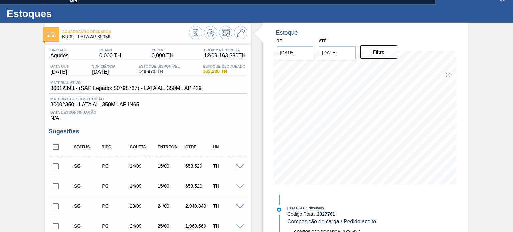
scroll to position [0, 0]
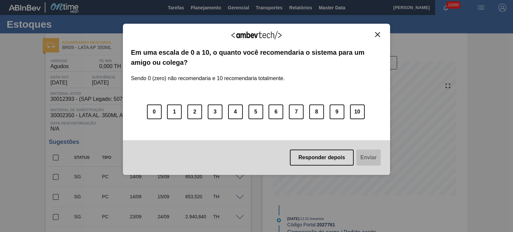
click at [373, 32] on button "Close" at bounding box center [377, 35] width 9 height 6
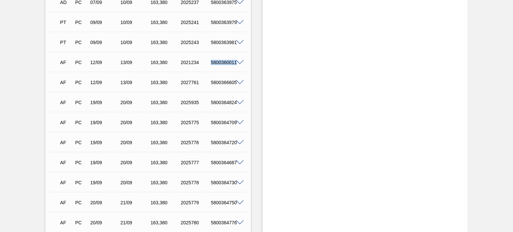
scroll to position [702, 0]
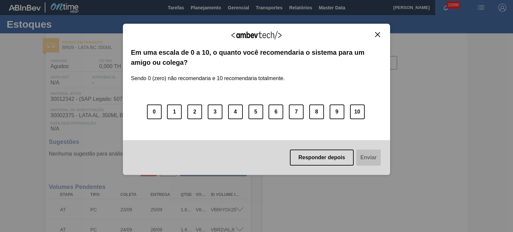
type input "[DATE]"
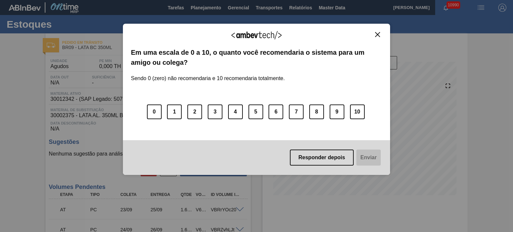
click at [377, 33] on img "Close" at bounding box center [377, 34] width 5 height 5
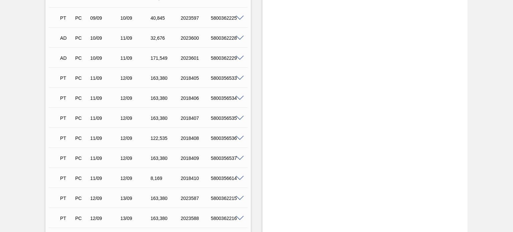
scroll to position [289, 0]
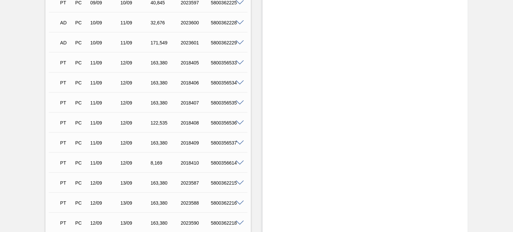
click at [238, 81] on span at bounding box center [240, 83] width 8 height 5
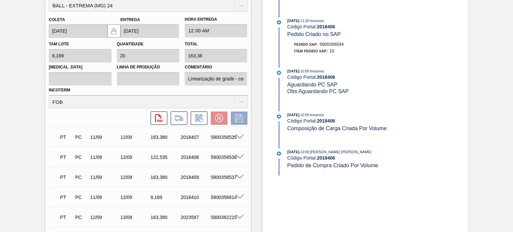
scroll to position [350, 0]
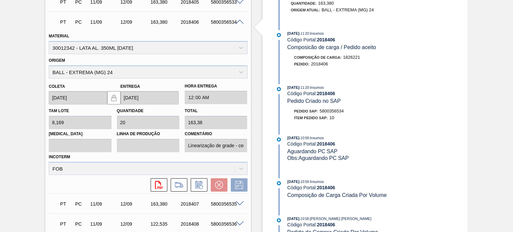
click at [237, 22] on span at bounding box center [240, 22] width 8 height 5
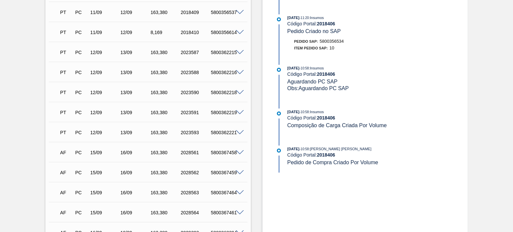
scroll to position [423, 0]
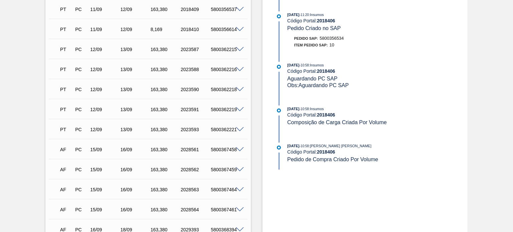
click at [236, 68] on span at bounding box center [240, 69] width 8 height 5
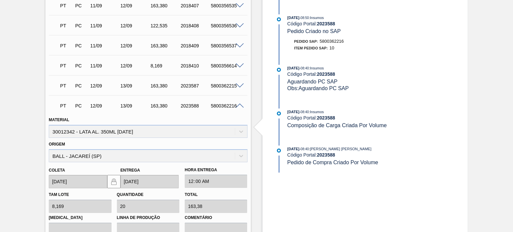
scroll to position [390, 0]
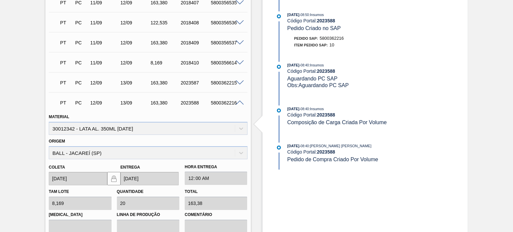
click at [242, 105] on div "5800362216" at bounding box center [225, 102] width 33 height 5
click at [239, 105] on div "5800362216" at bounding box center [225, 102] width 33 height 5
click at [239, 102] on span at bounding box center [240, 103] width 8 height 5
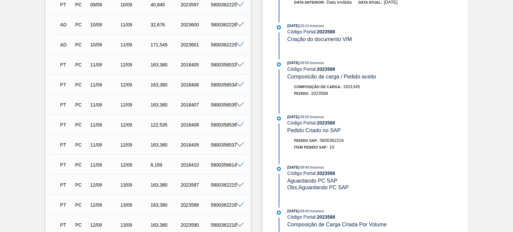
scroll to position [289, 0]
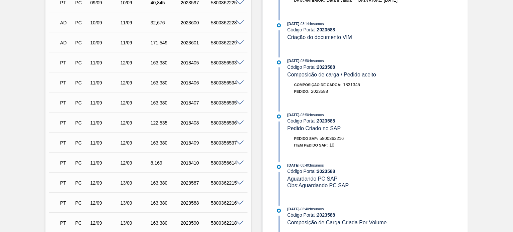
click at [238, 101] on span at bounding box center [240, 103] width 8 height 5
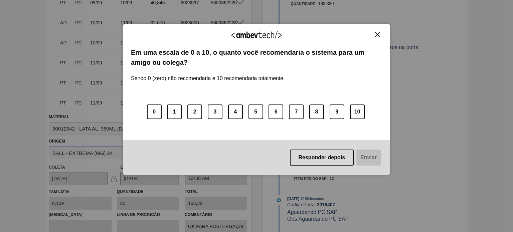
click at [377, 31] on div "Agradecemos seu feedback! Em uma escala de 0 a 10, o quanto você recomendaria o…" at bounding box center [256, 100] width 267 height 152
drag, startPoint x: 377, startPoint y: 33, endPoint x: 372, endPoint y: 38, distance: 7.6
click at [377, 33] on img "Close" at bounding box center [377, 34] width 5 height 5
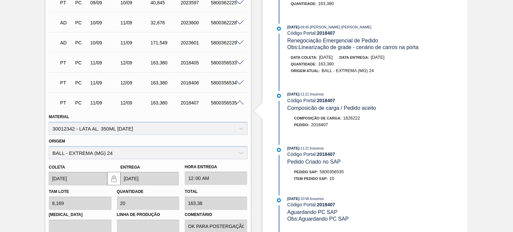
click at [239, 103] on span at bounding box center [240, 103] width 8 height 5
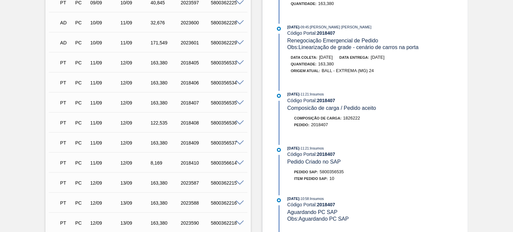
click at [227, 102] on div "5800356535" at bounding box center [225, 102] width 33 height 5
copy div "5800356535"
click at [233, 121] on div "5800356536" at bounding box center [225, 122] width 33 height 5
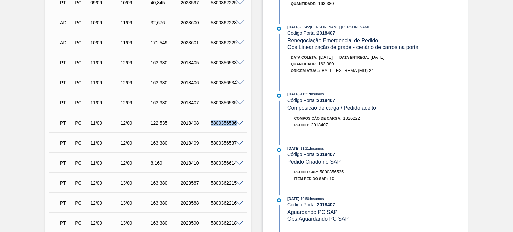
copy div "5800356536"
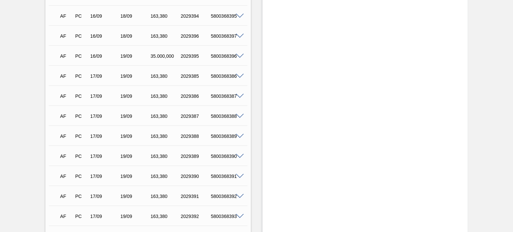
scroll to position [824, 0]
